Goal: Information Seeking & Learning: Learn about a topic

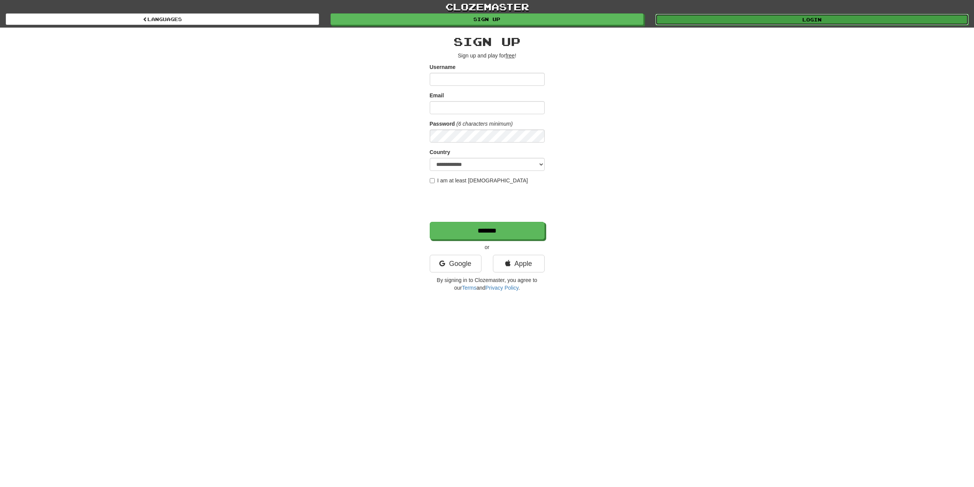
click at [844, 18] on link "Login" at bounding box center [812, 19] width 313 height 11
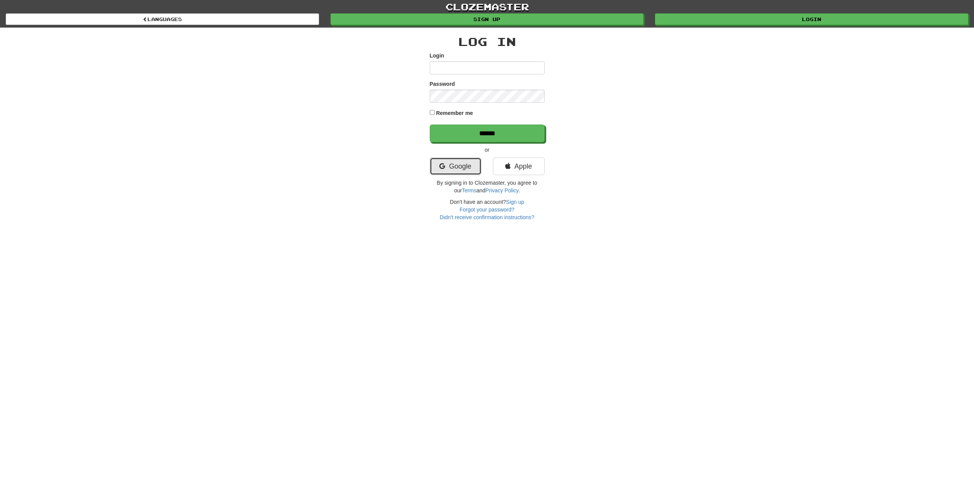
click at [459, 173] on link "Google" at bounding box center [456, 166] width 52 height 18
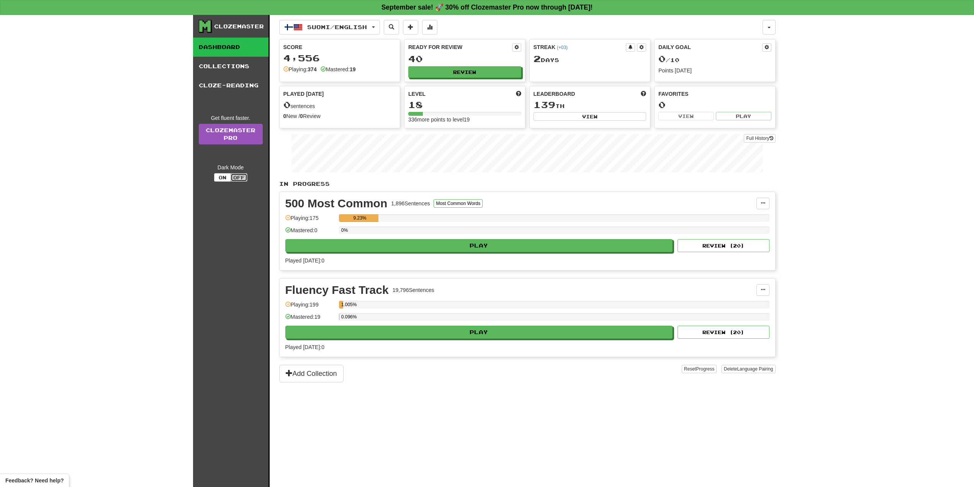
click at [233, 179] on button "Off" at bounding box center [239, 177] width 17 height 8
click at [224, 177] on button "On" at bounding box center [222, 177] width 17 height 8
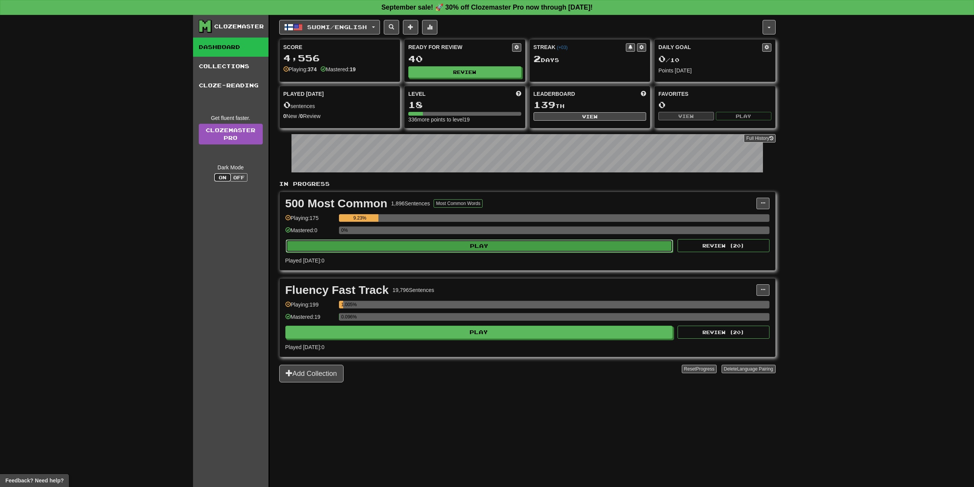
click at [646, 249] on button "Play" at bounding box center [480, 245] width 388 height 13
select select "**"
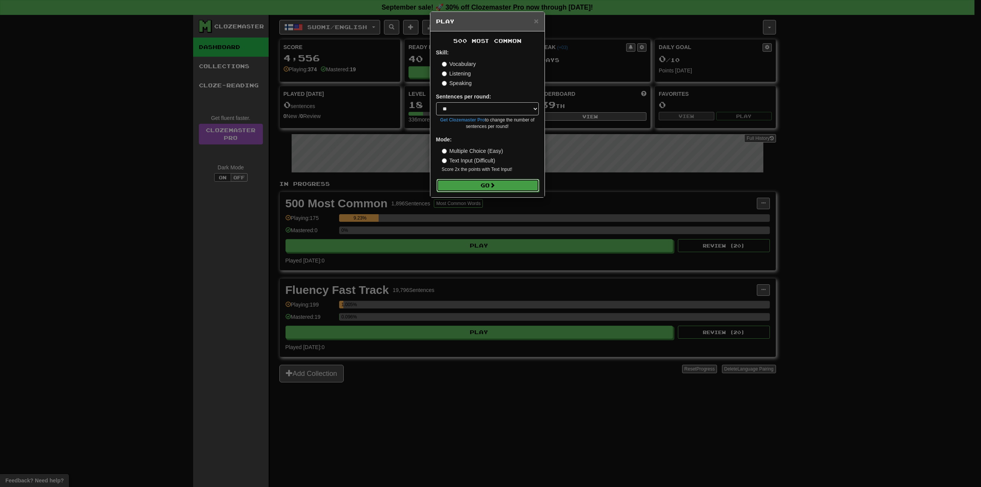
click at [525, 182] on button "Go" at bounding box center [487, 185] width 103 height 13
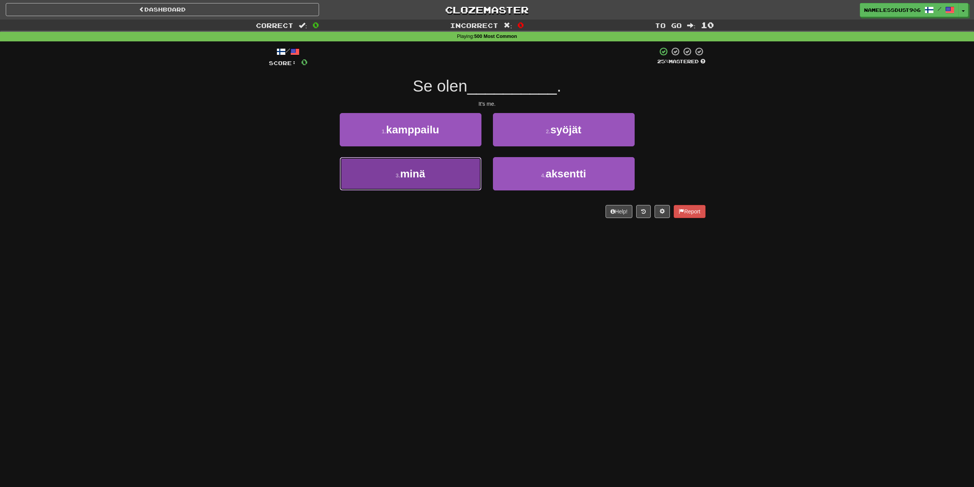
click at [415, 158] on button "3 . minä" at bounding box center [411, 173] width 142 height 33
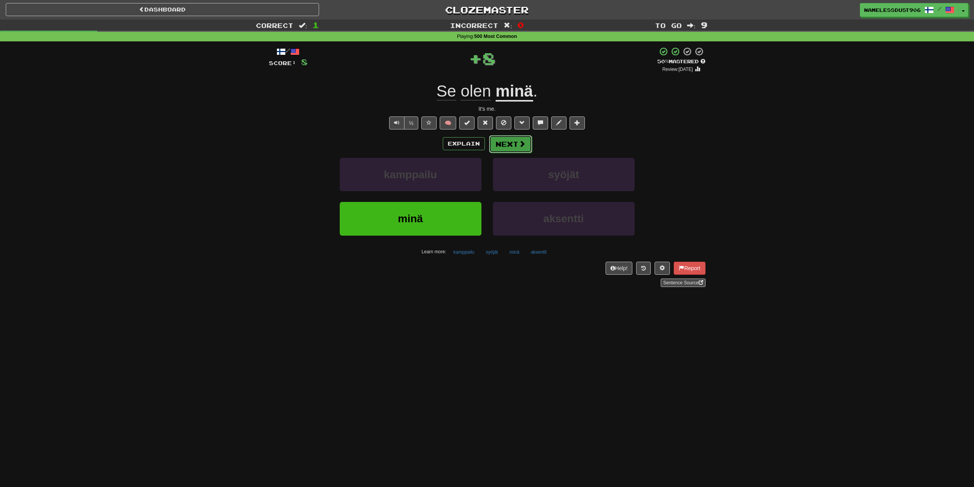
click at [503, 151] on button "Next" at bounding box center [510, 144] width 43 height 18
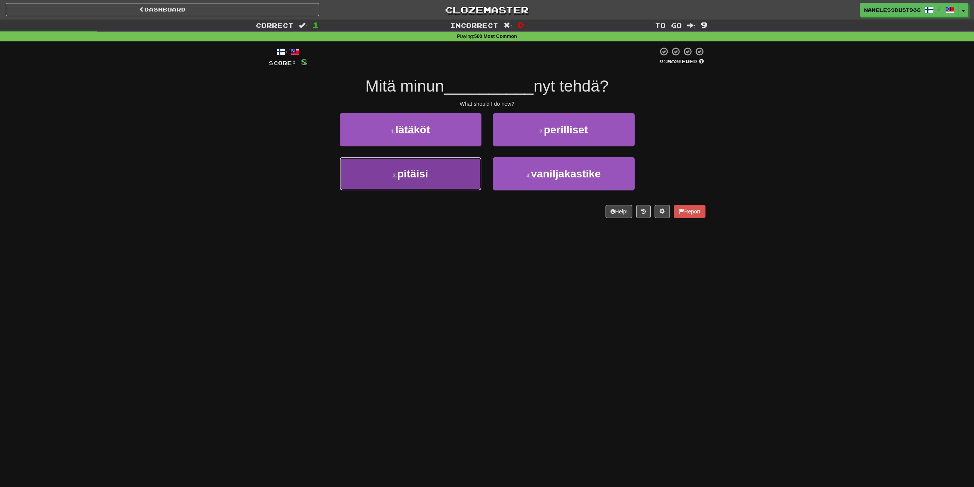
click at [462, 172] on button "3 . pitäisi" at bounding box center [411, 173] width 142 height 33
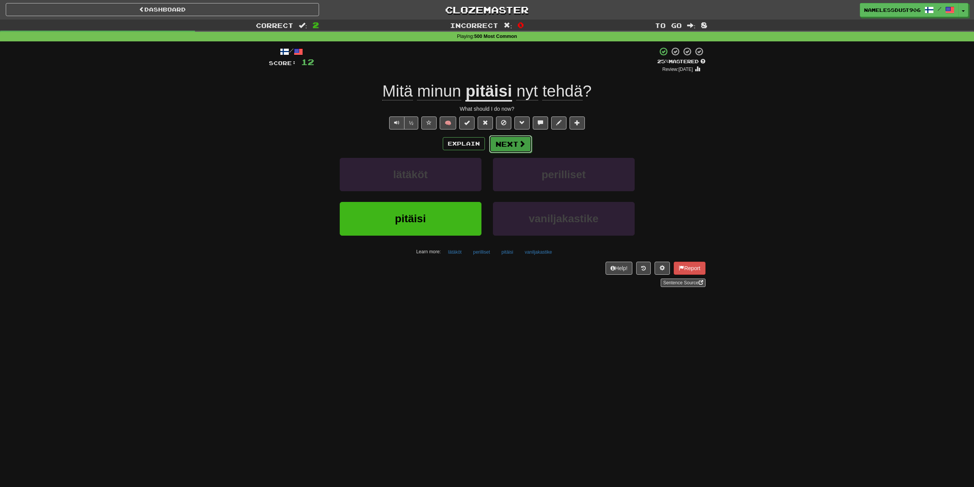
click at [512, 143] on button "Next" at bounding box center [510, 144] width 43 height 18
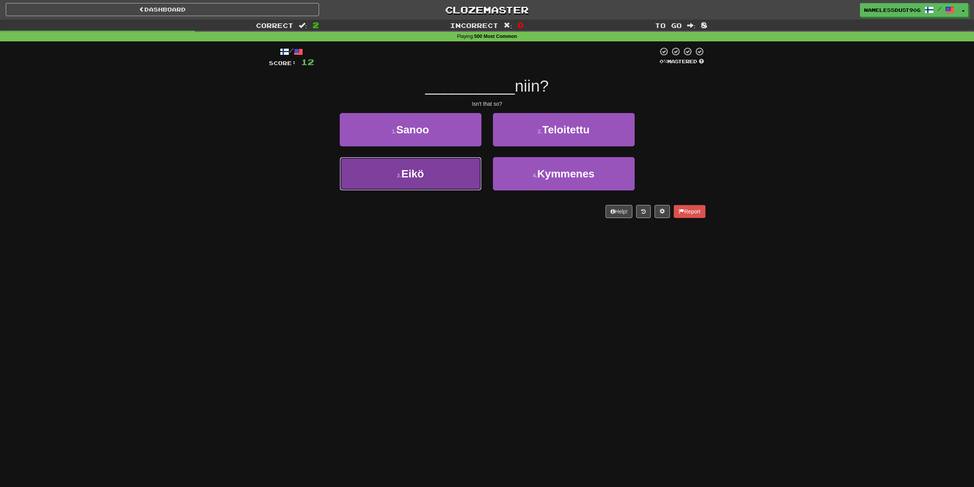
click at [467, 180] on button "3 . Eikö" at bounding box center [411, 173] width 142 height 33
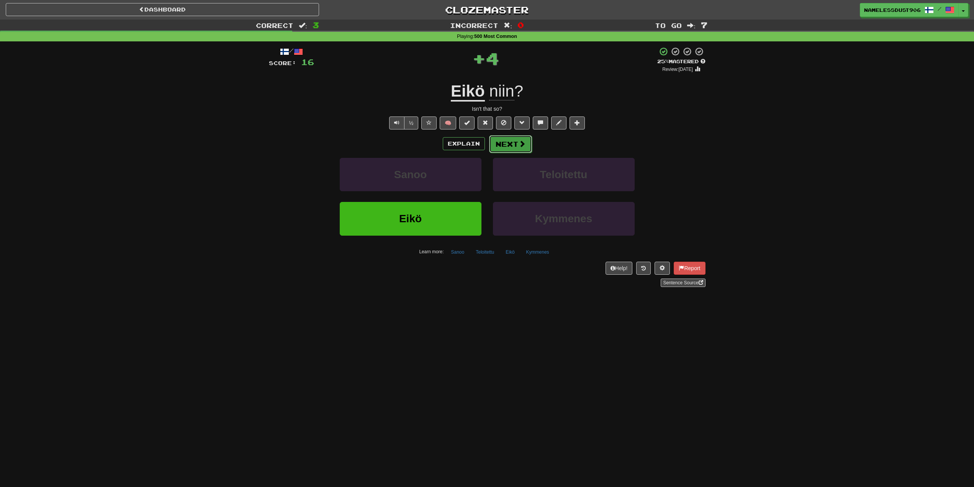
click at [521, 144] on span at bounding box center [522, 143] width 7 height 7
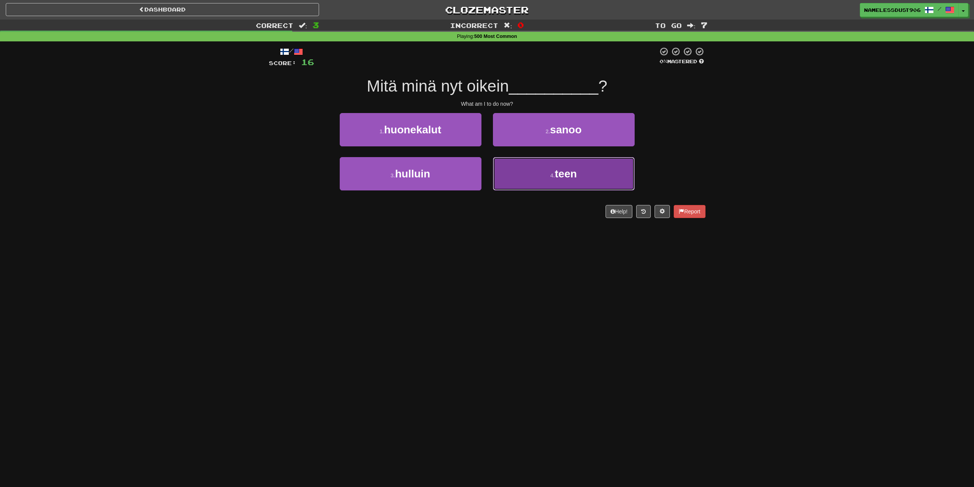
click at [498, 174] on button "4 . teen" at bounding box center [564, 173] width 142 height 33
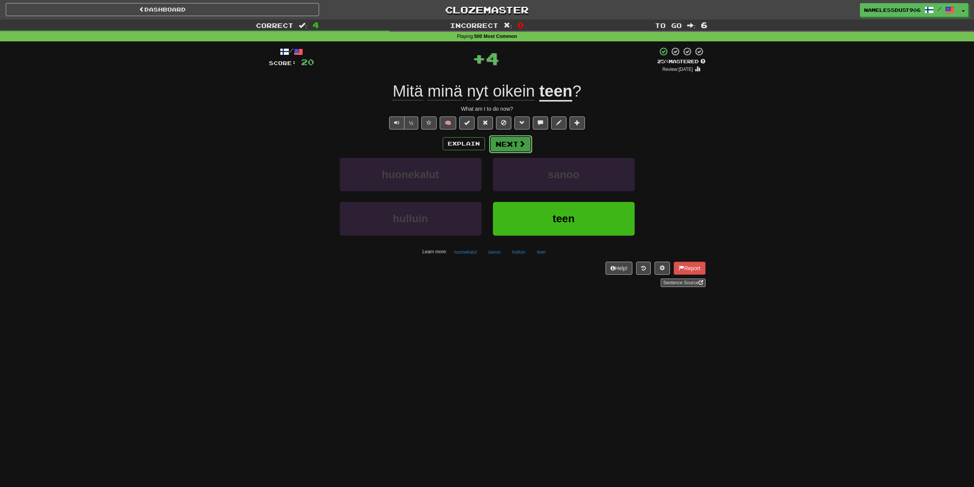
click at [510, 151] on button "Next" at bounding box center [510, 144] width 43 height 18
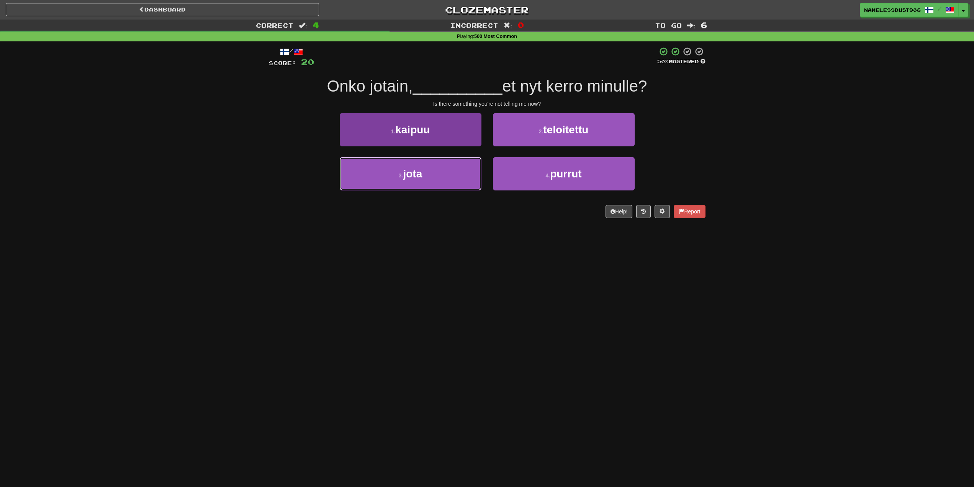
click at [454, 187] on button "3 . jota" at bounding box center [411, 173] width 142 height 33
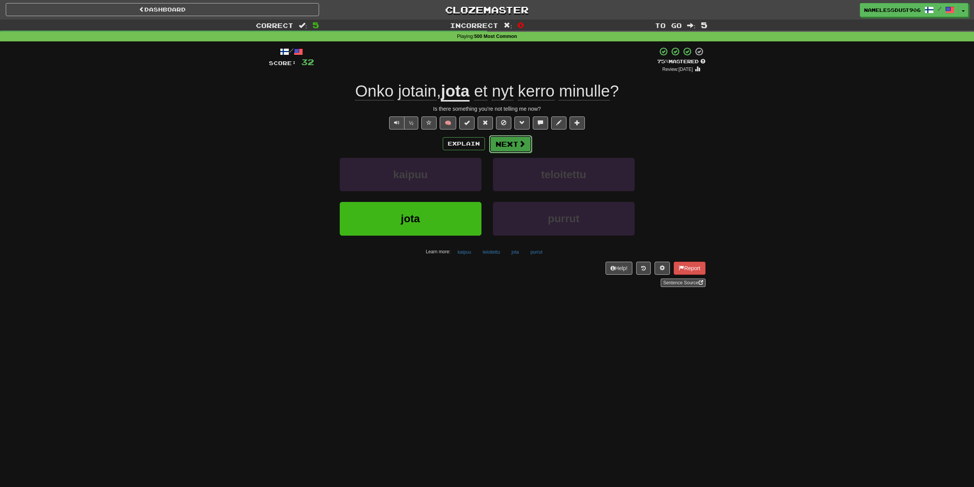
click at [514, 146] on button "Next" at bounding box center [510, 144] width 43 height 18
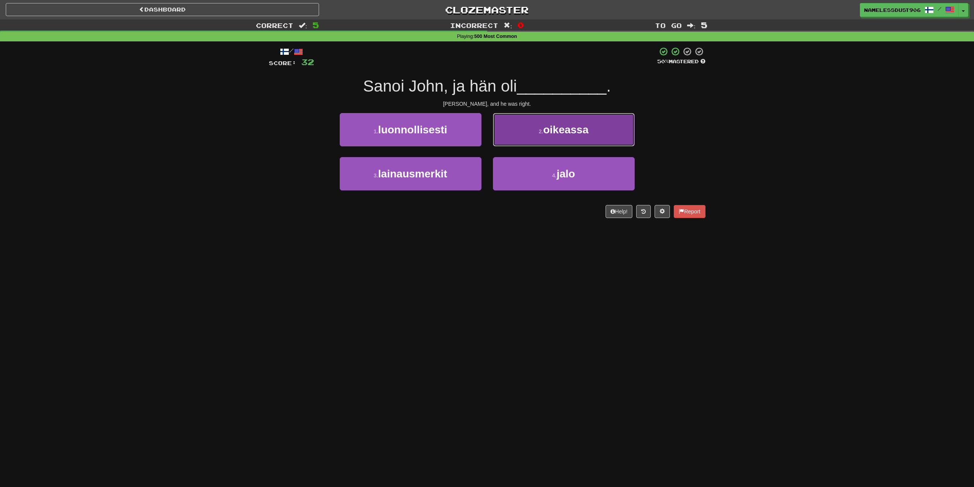
click at [518, 138] on button "2 . oikeassa" at bounding box center [564, 129] width 142 height 33
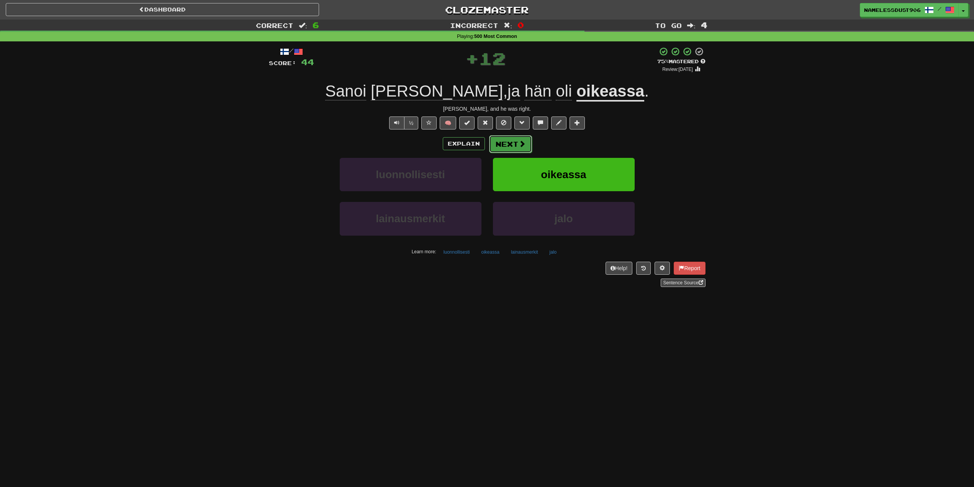
click at [509, 144] on button "Next" at bounding box center [510, 144] width 43 height 18
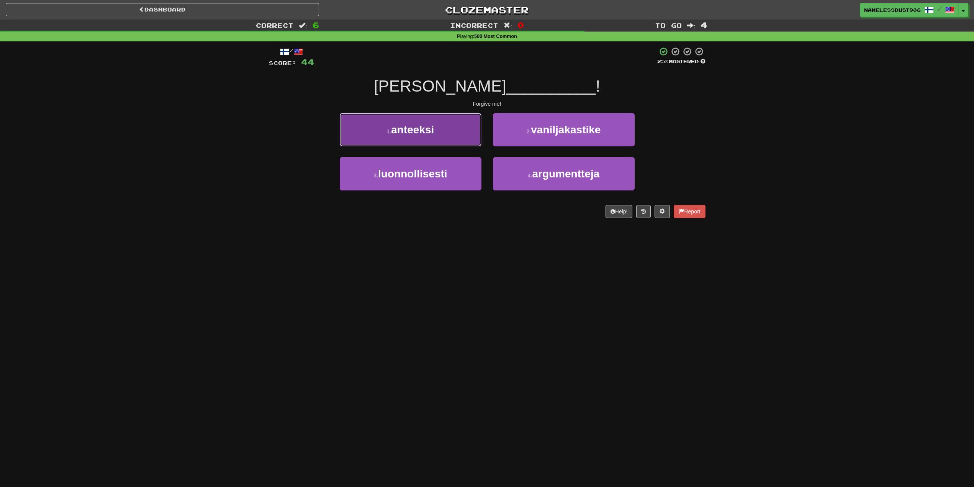
click at [474, 140] on button "1 . anteeksi" at bounding box center [411, 129] width 142 height 33
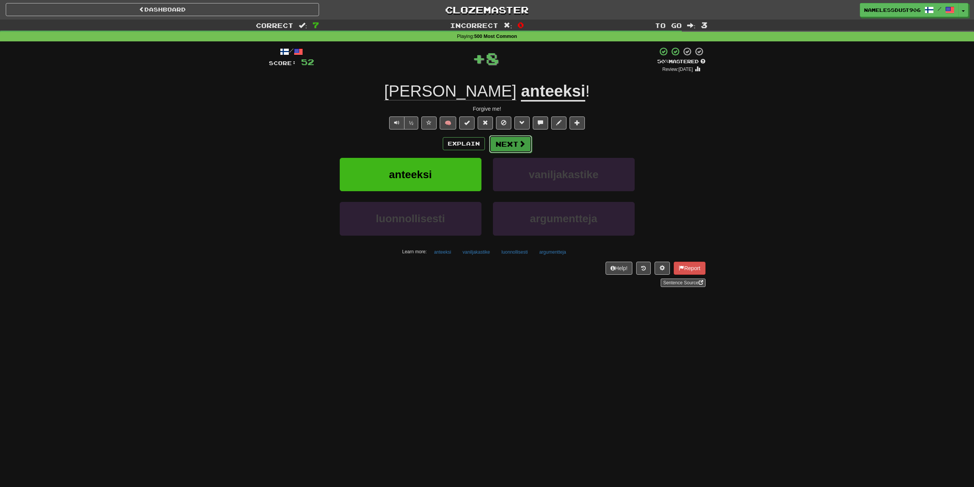
click at [506, 145] on button "Next" at bounding box center [510, 144] width 43 height 18
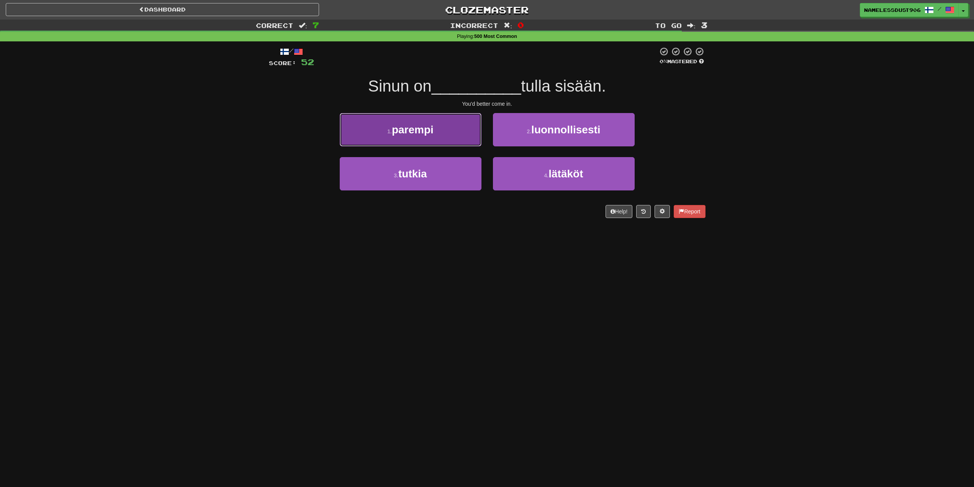
click at [472, 143] on button "1 . parempi" at bounding box center [411, 129] width 142 height 33
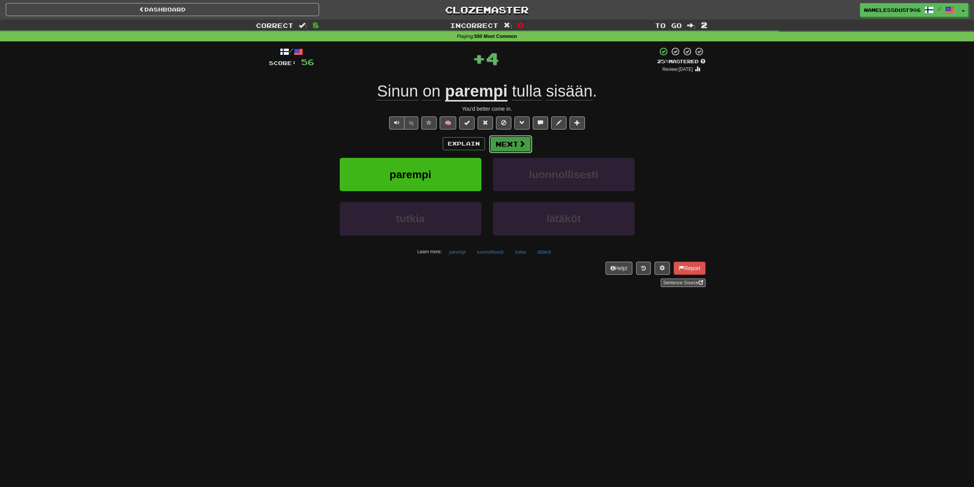
click at [521, 143] on span at bounding box center [522, 143] width 7 height 7
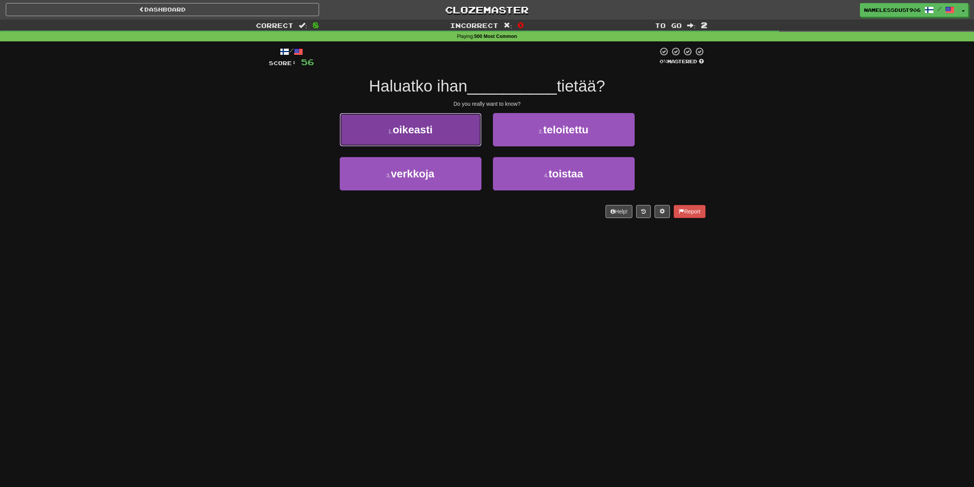
click at [456, 123] on button "1 . oikeasti" at bounding box center [411, 129] width 142 height 33
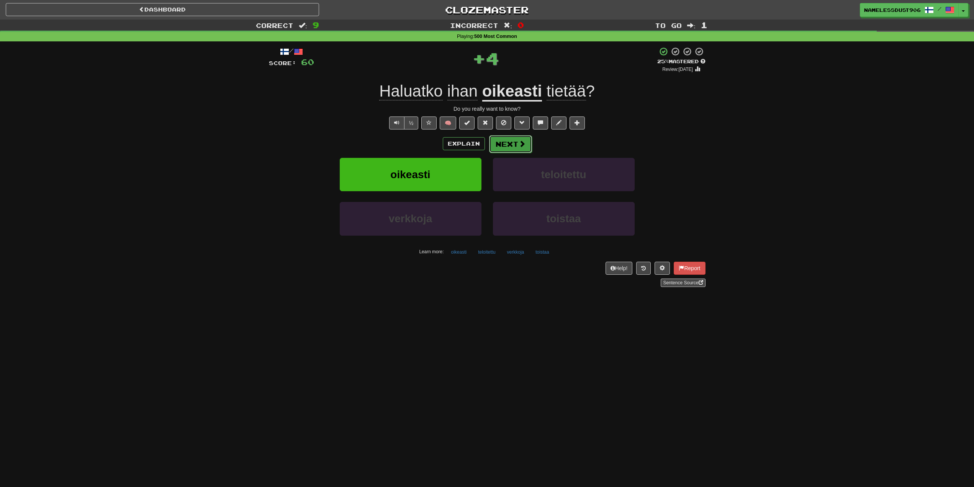
click at [521, 148] on button "Next" at bounding box center [510, 144] width 43 height 18
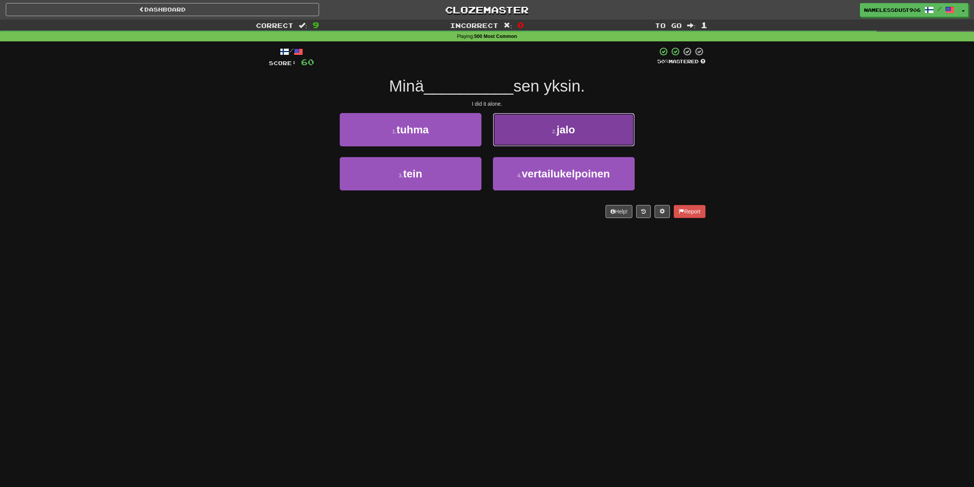
click at [515, 134] on button "2 . jalo" at bounding box center [564, 129] width 142 height 33
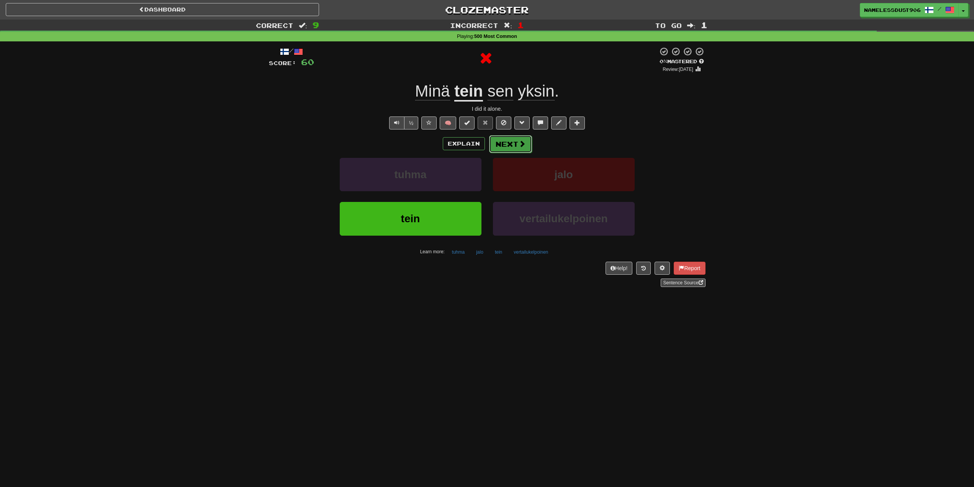
click at [511, 143] on button "Next" at bounding box center [510, 144] width 43 height 18
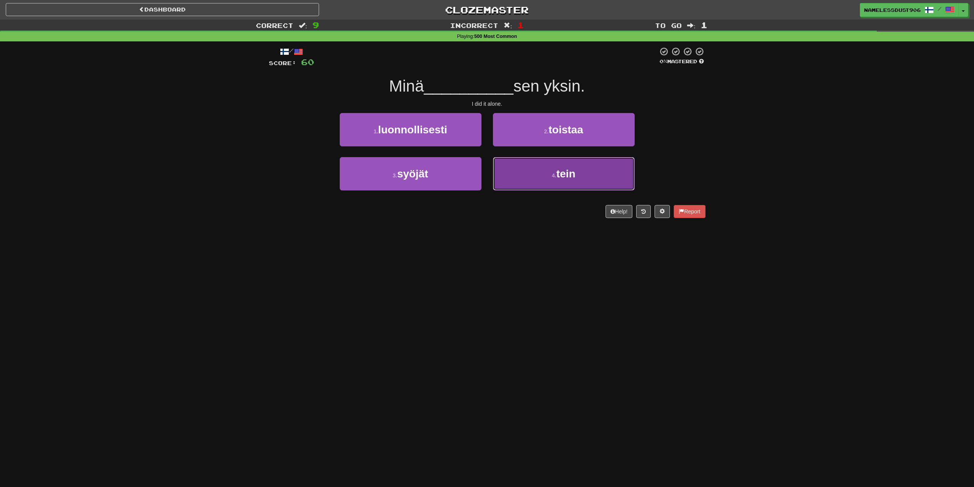
click at [517, 175] on button "4 . tein" at bounding box center [564, 173] width 142 height 33
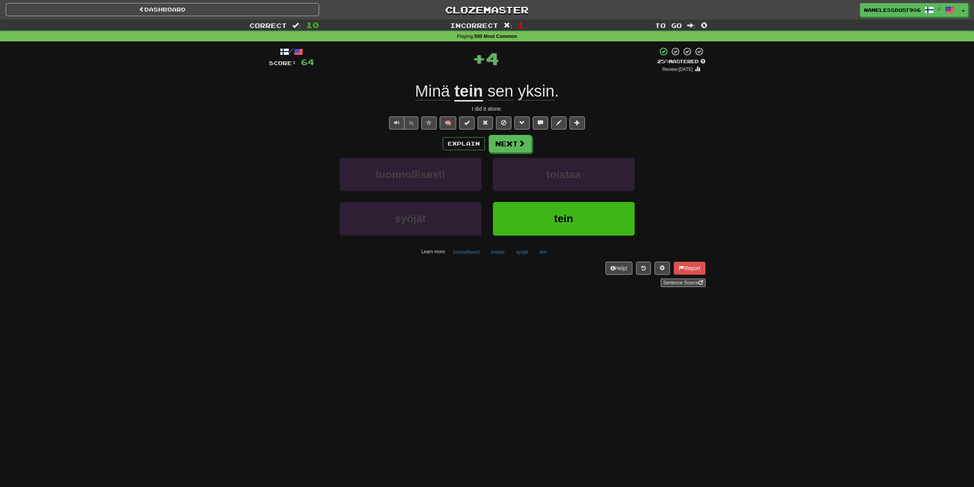
click at [513, 153] on div "Explain Next luonnollisesti toistaa syöjät tein Learn more: luonnollisesti tois…" at bounding box center [487, 196] width 437 height 123
click at [511, 148] on button "Next" at bounding box center [510, 144] width 43 height 18
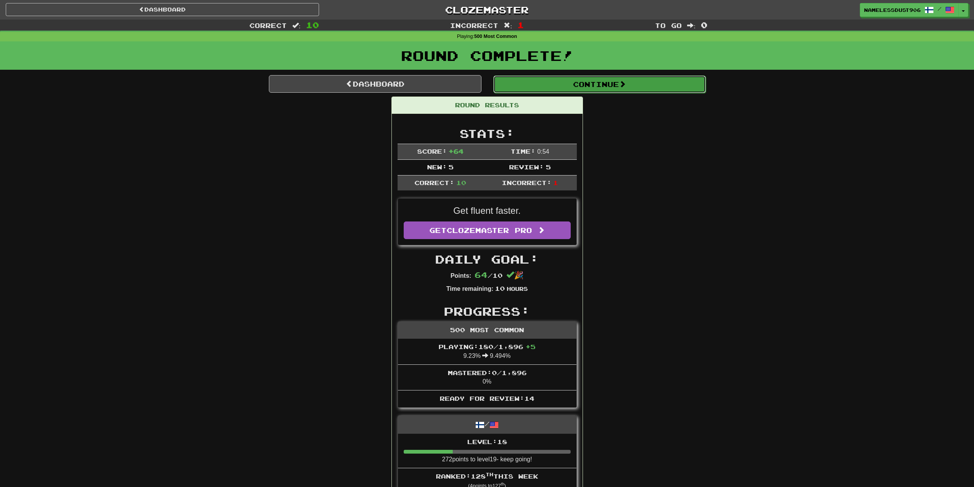
click at [628, 77] on button "Continue" at bounding box center [599, 84] width 213 height 18
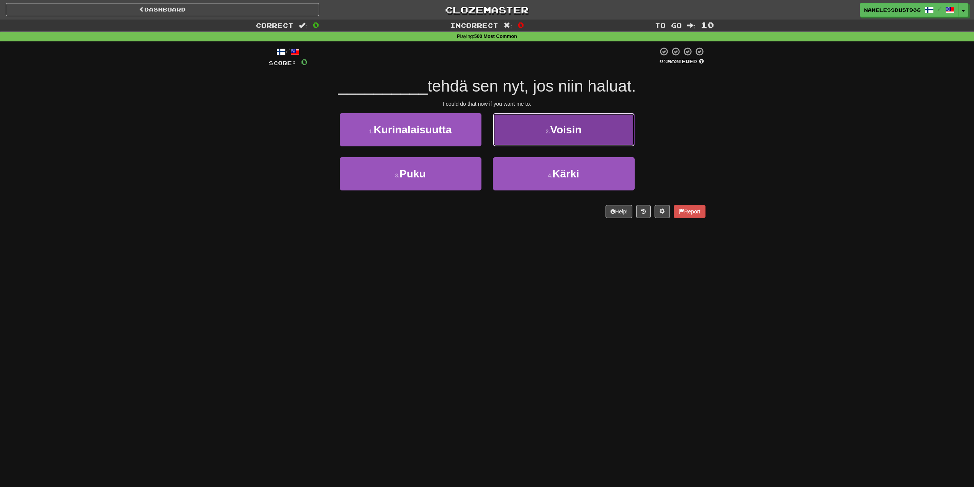
click at [541, 146] on button "2 . Voisin" at bounding box center [564, 129] width 142 height 33
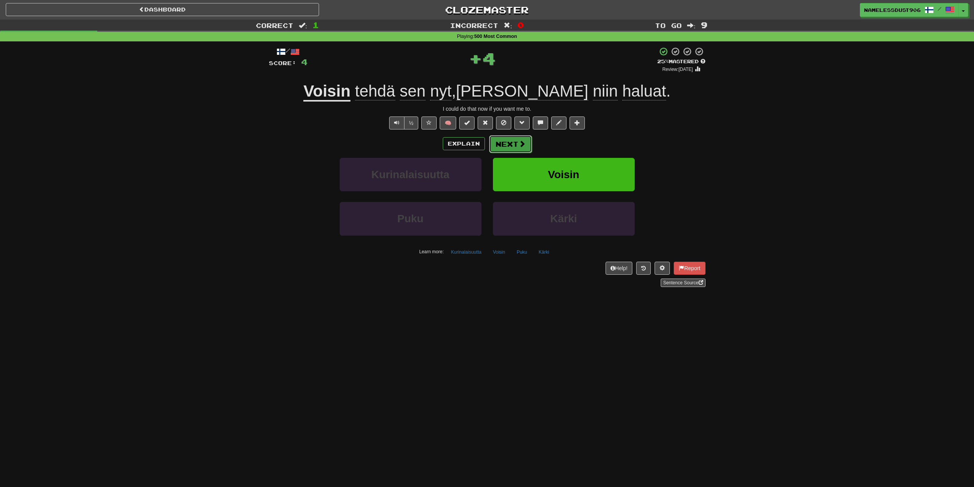
click at [509, 144] on button "Next" at bounding box center [510, 144] width 43 height 18
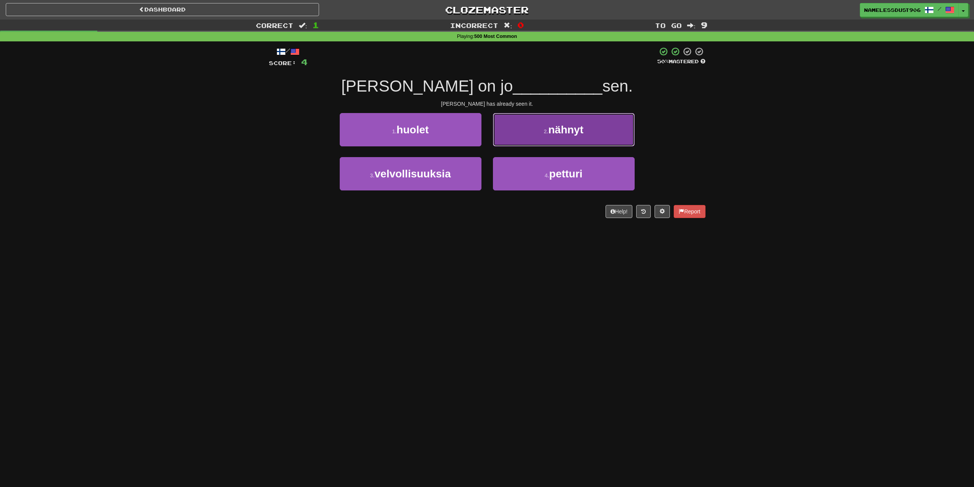
click at [522, 130] on button "2 . nähnyt" at bounding box center [564, 129] width 142 height 33
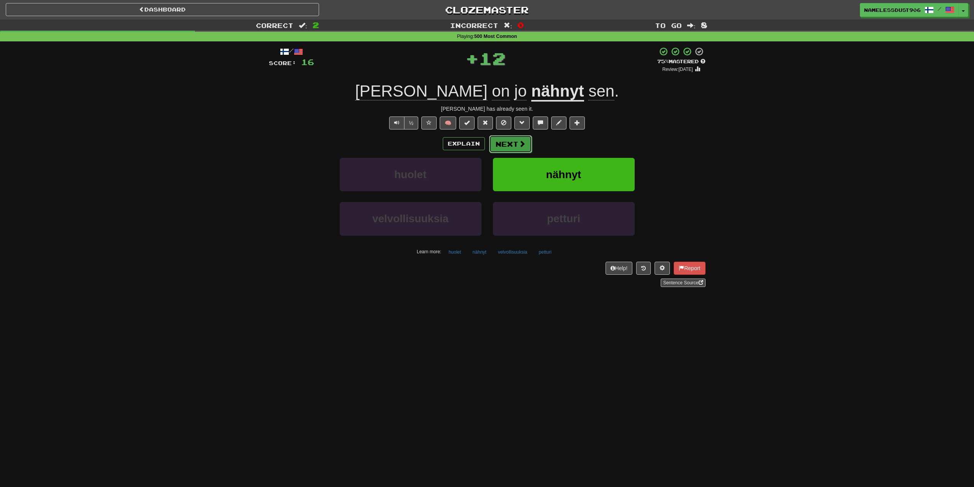
click at [519, 146] on span at bounding box center [522, 143] width 7 height 7
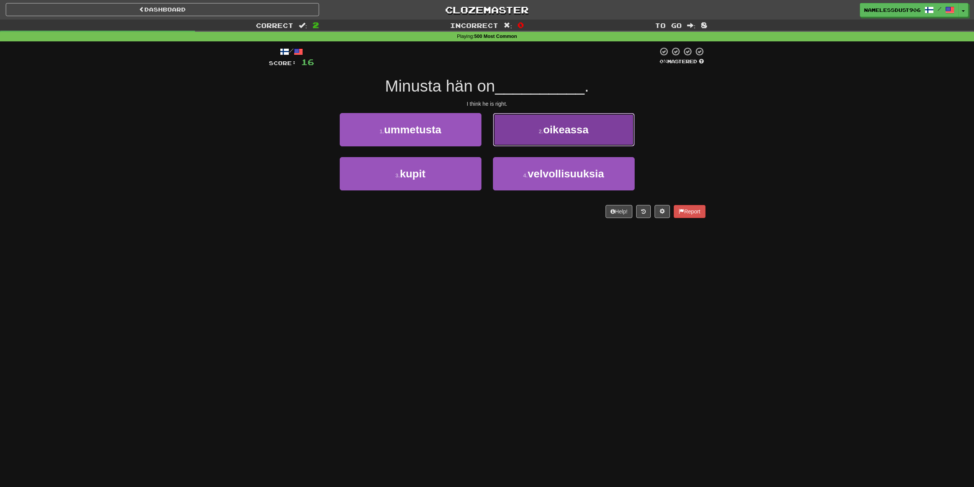
click at [523, 131] on button "2 . oikeassa" at bounding box center [564, 129] width 142 height 33
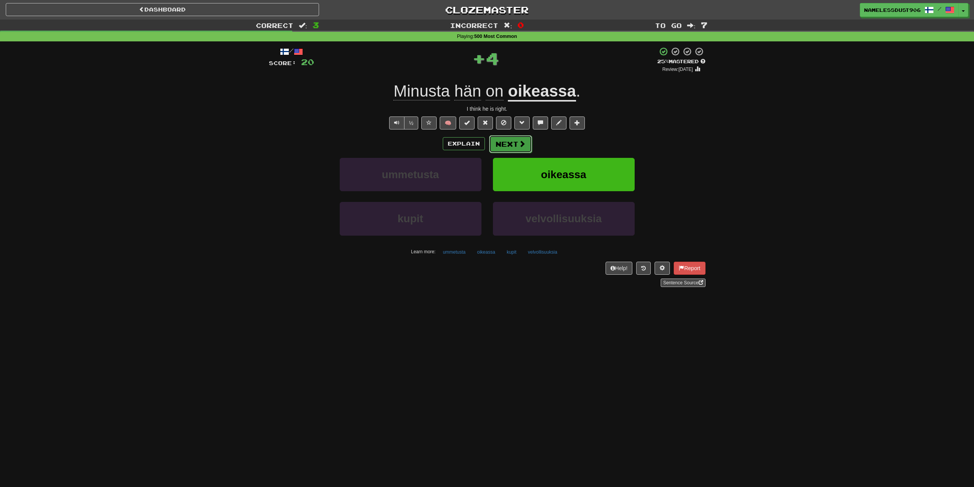
click at [510, 146] on button "Next" at bounding box center [510, 144] width 43 height 18
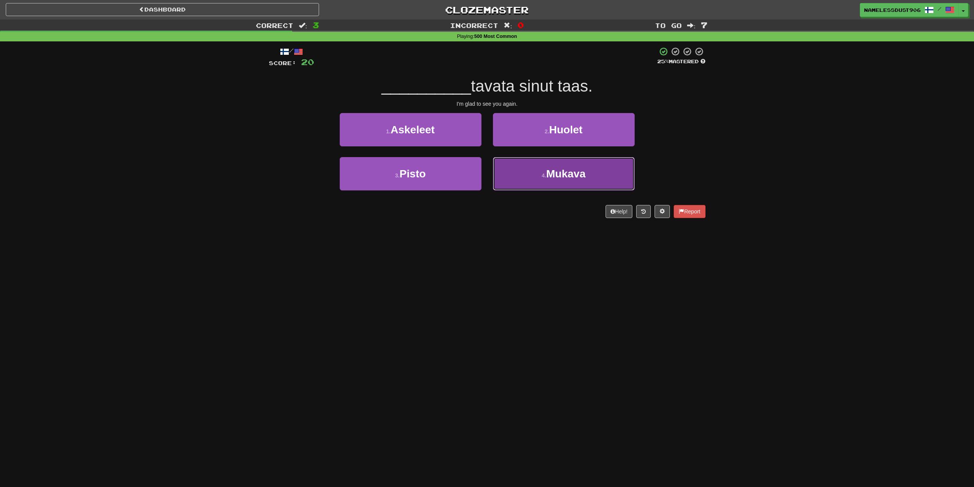
click at [528, 169] on button "4 . Mukava" at bounding box center [564, 173] width 142 height 33
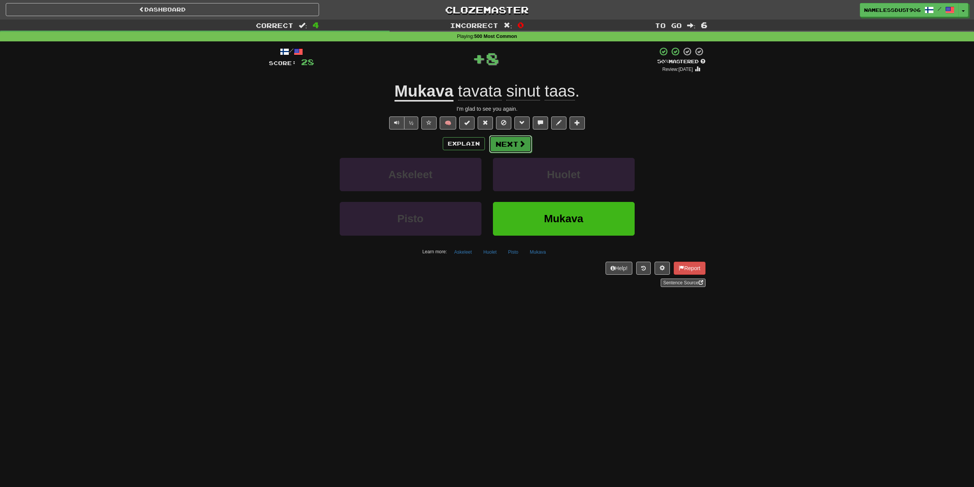
click at [517, 145] on button "Next" at bounding box center [510, 144] width 43 height 18
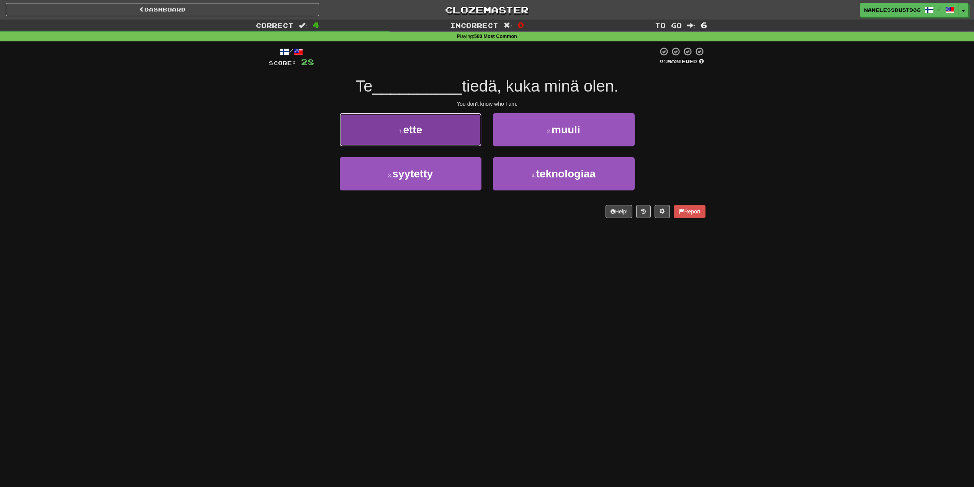
click at [354, 132] on button "1 . ette" at bounding box center [411, 129] width 142 height 33
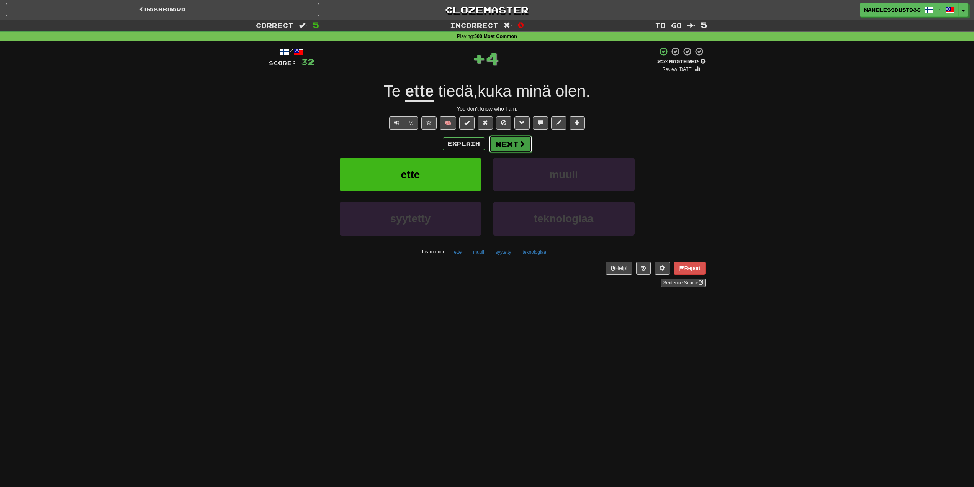
click at [524, 143] on span at bounding box center [522, 143] width 7 height 7
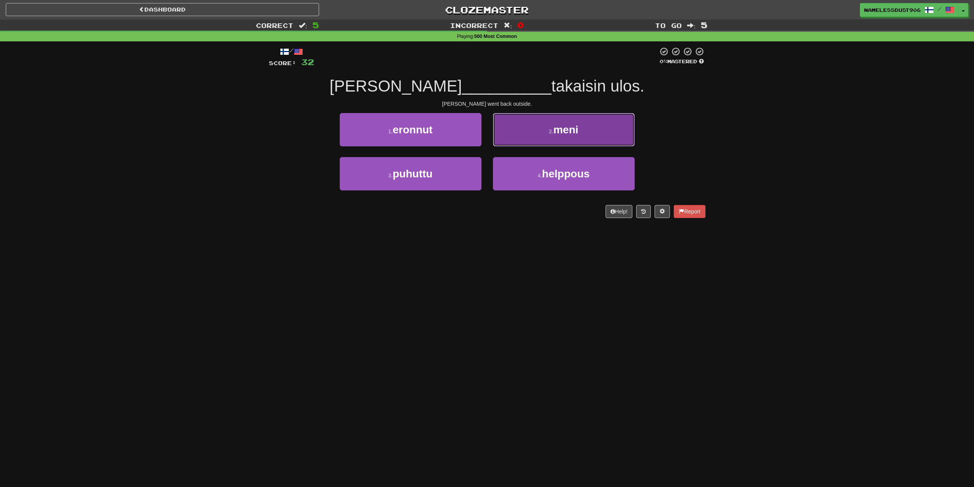
click at [527, 128] on button "2 . meni" at bounding box center [564, 129] width 142 height 33
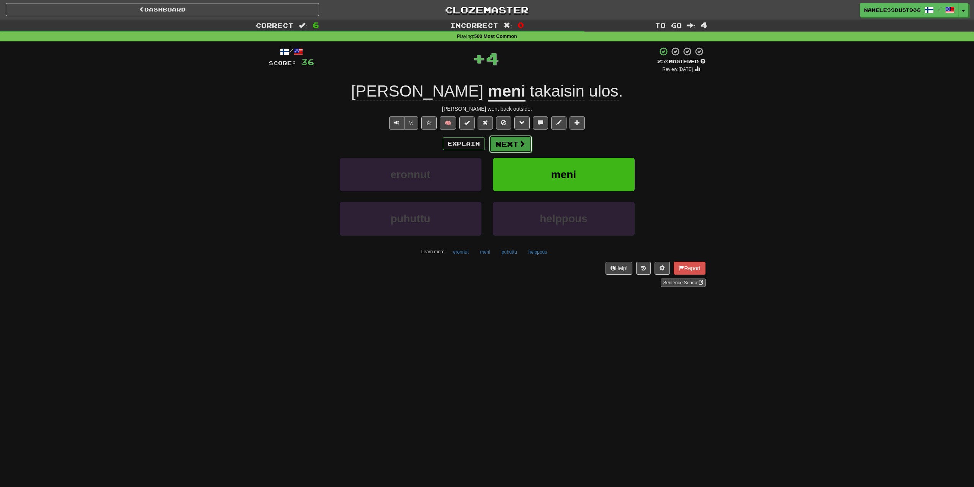
click at [525, 146] on button "Next" at bounding box center [510, 144] width 43 height 18
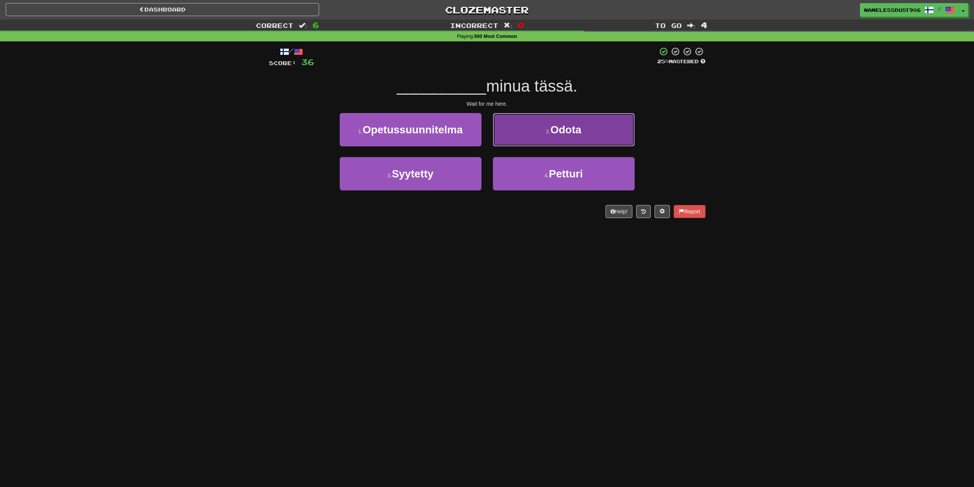
click at [525, 131] on button "2 . Odota" at bounding box center [564, 129] width 142 height 33
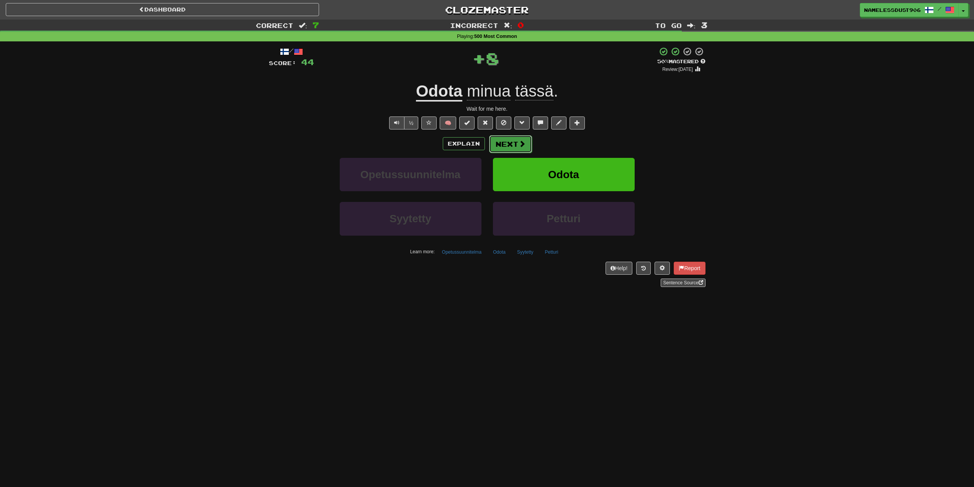
click at [522, 145] on span at bounding box center [522, 143] width 7 height 7
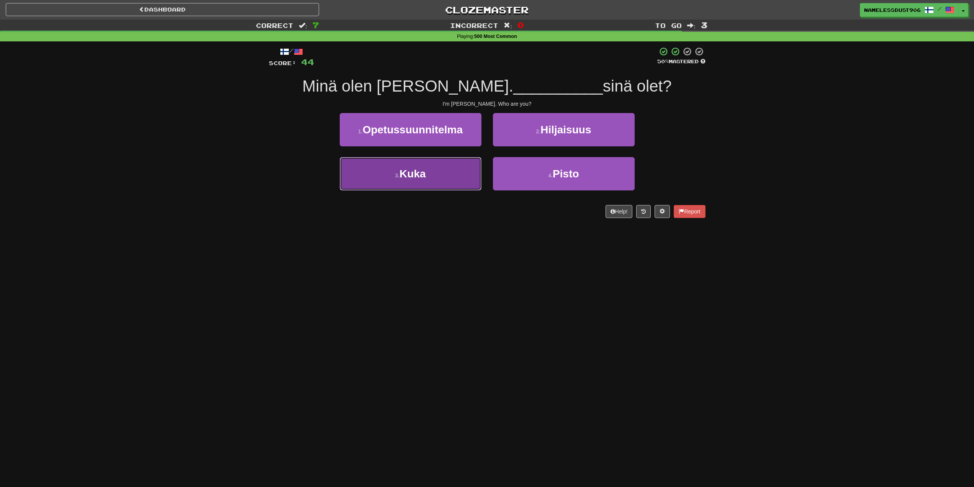
click at [470, 186] on button "3 . Kuka" at bounding box center [411, 173] width 142 height 33
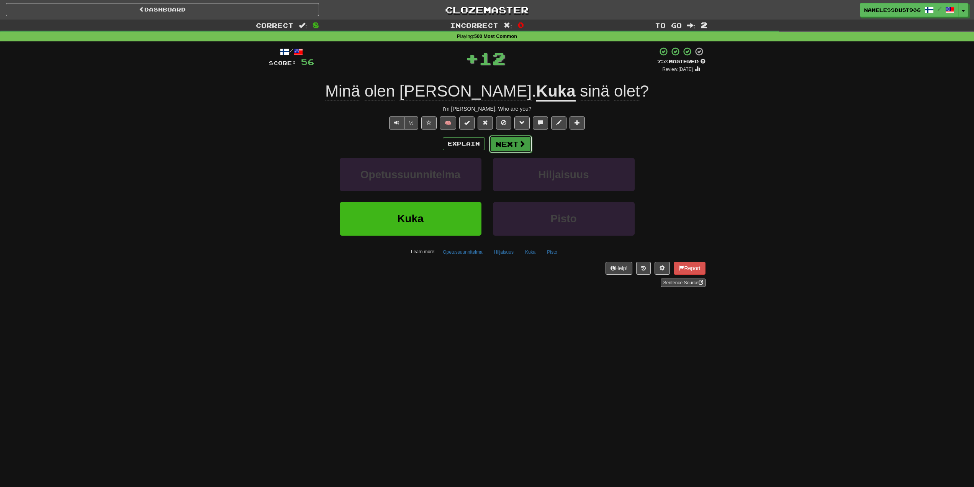
click at [511, 143] on button "Next" at bounding box center [510, 144] width 43 height 18
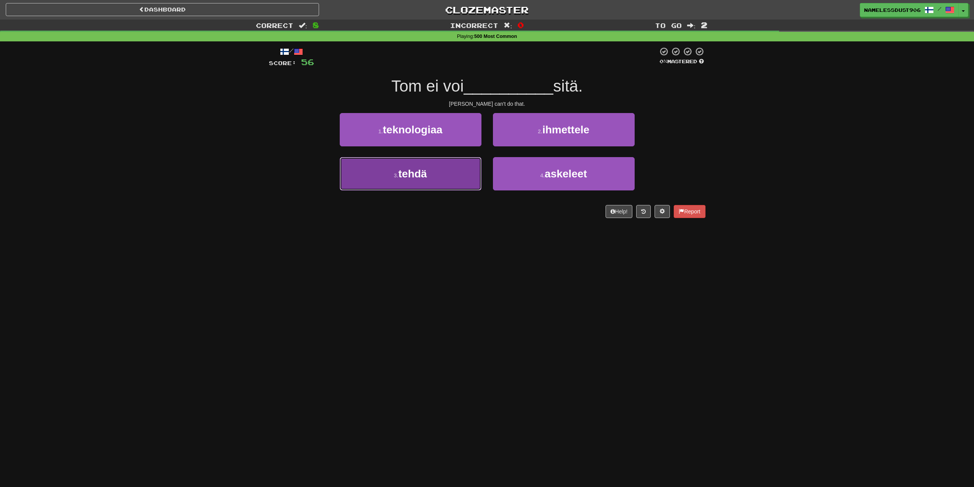
click at [453, 174] on button "3 . tehdä" at bounding box center [411, 173] width 142 height 33
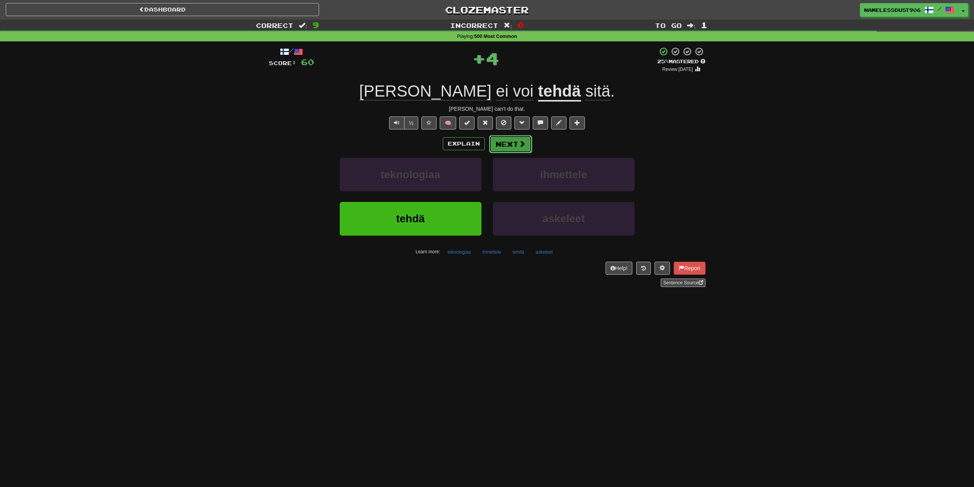
click at [509, 150] on button "Next" at bounding box center [510, 144] width 43 height 18
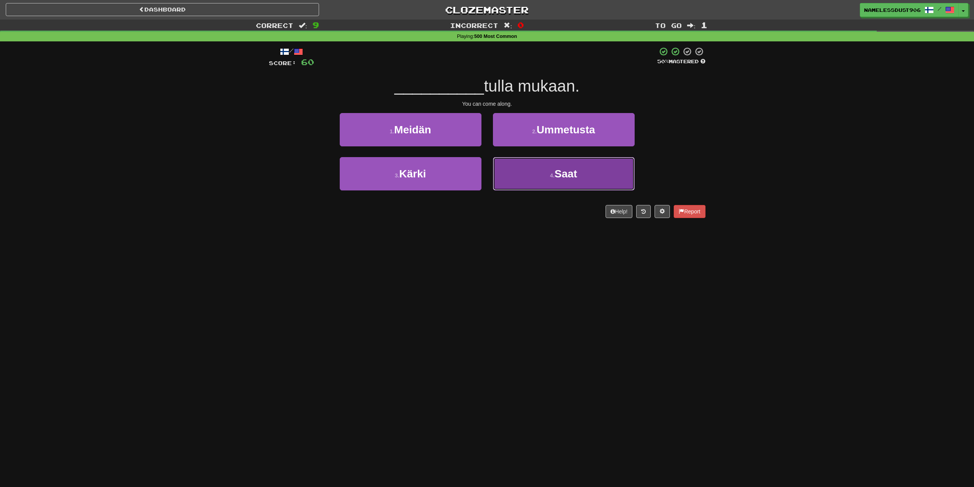
click at [539, 176] on button "4 . Saat" at bounding box center [564, 173] width 142 height 33
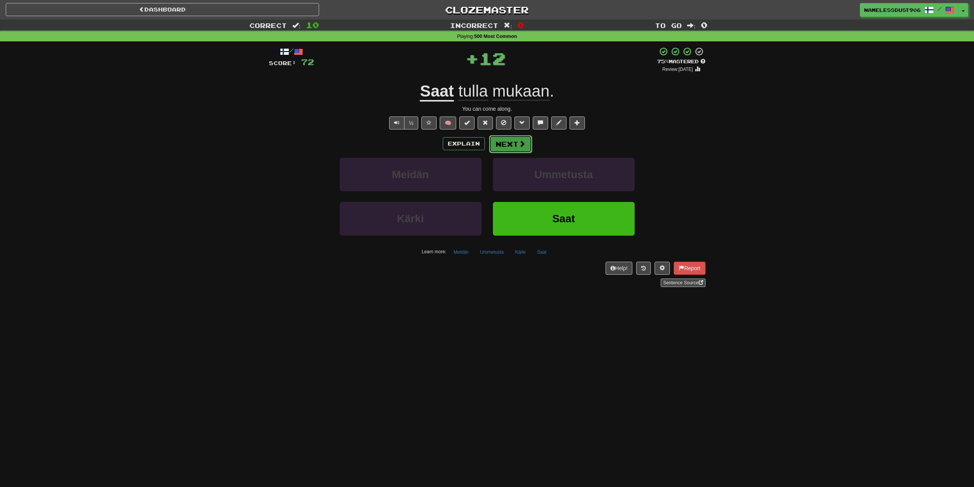
click at [525, 144] on button "Next" at bounding box center [510, 144] width 43 height 18
